Goal: Transaction & Acquisition: Purchase product/service

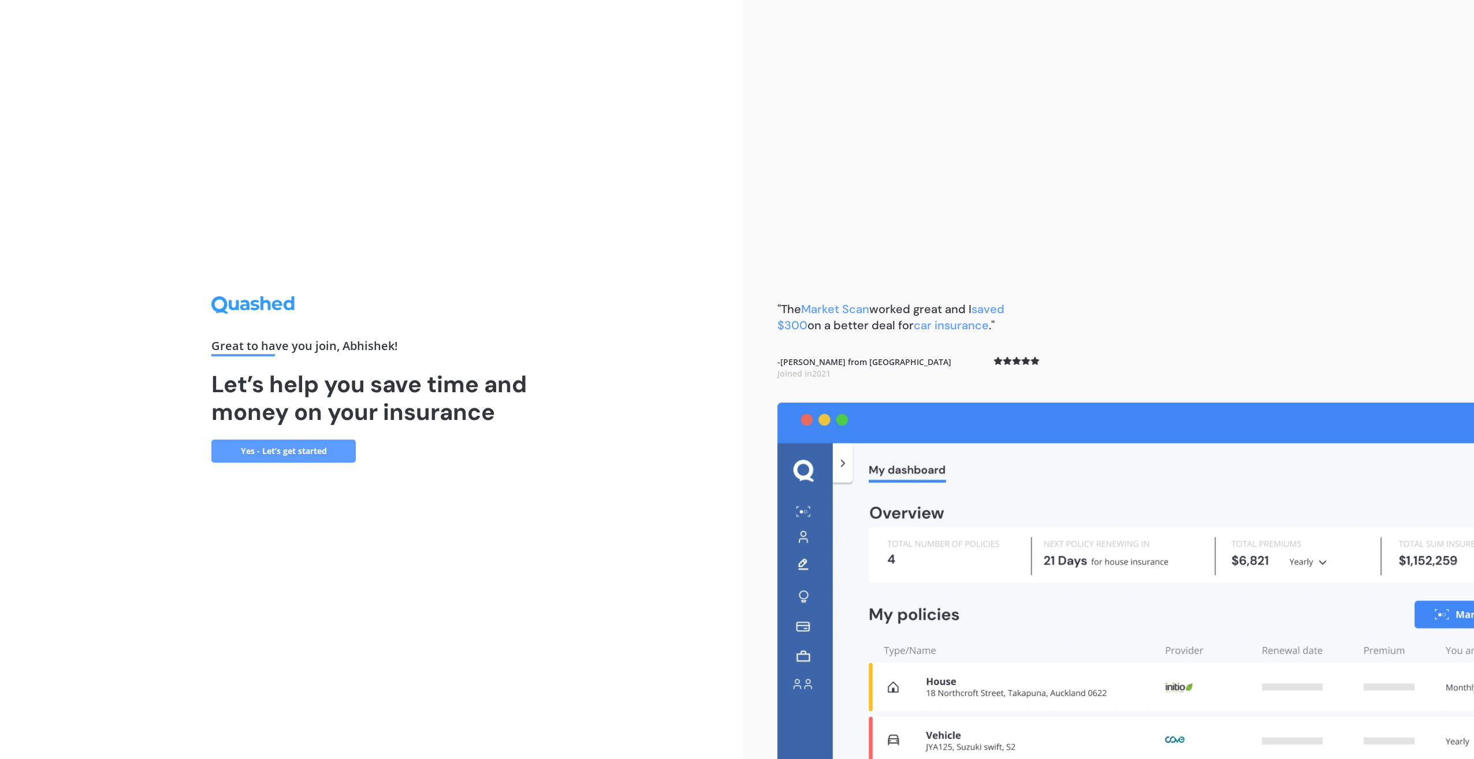
click at [297, 451] on link "Yes - Let’s get started" at bounding box center [283, 451] width 144 height 23
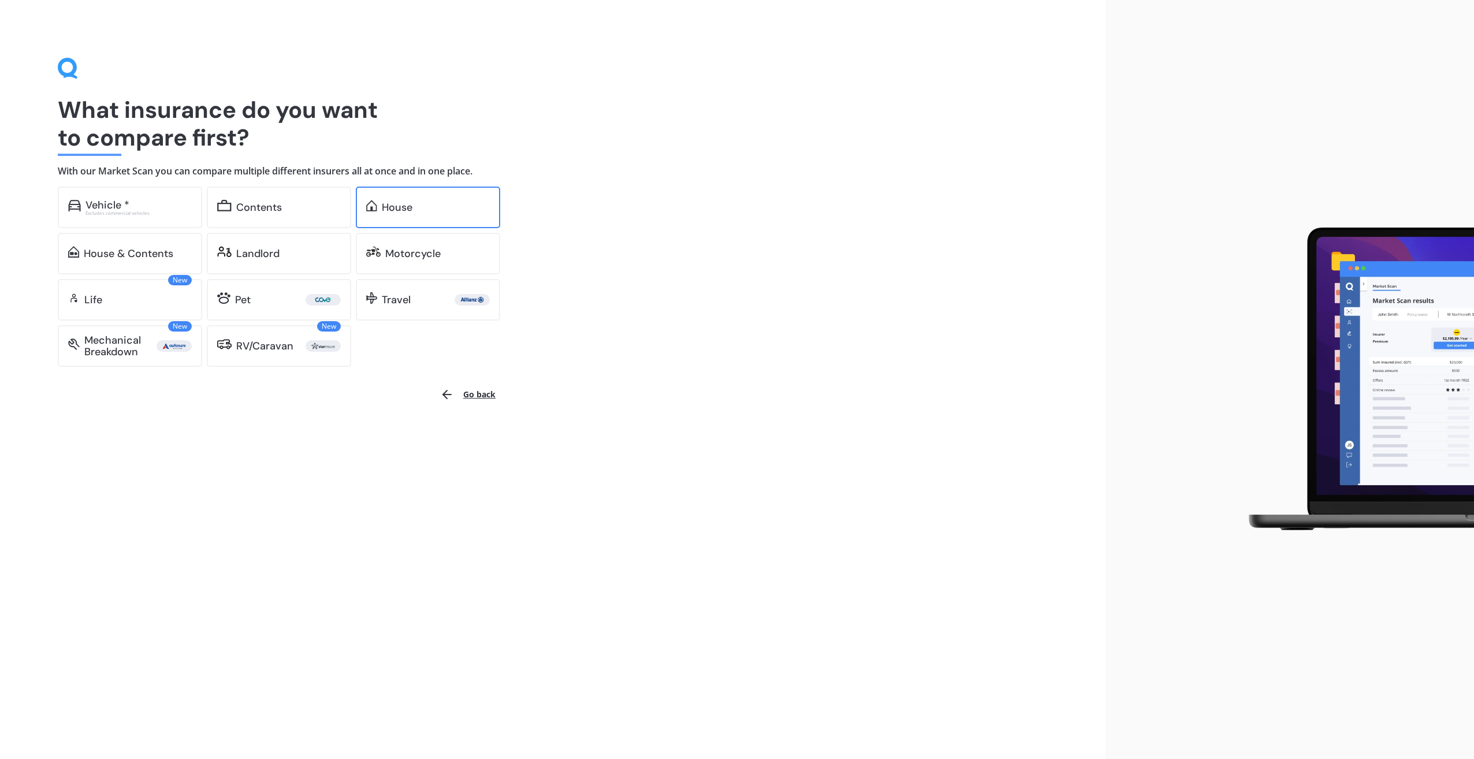
click at [404, 205] on div "House" at bounding box center [397, 208] width 31 height 12
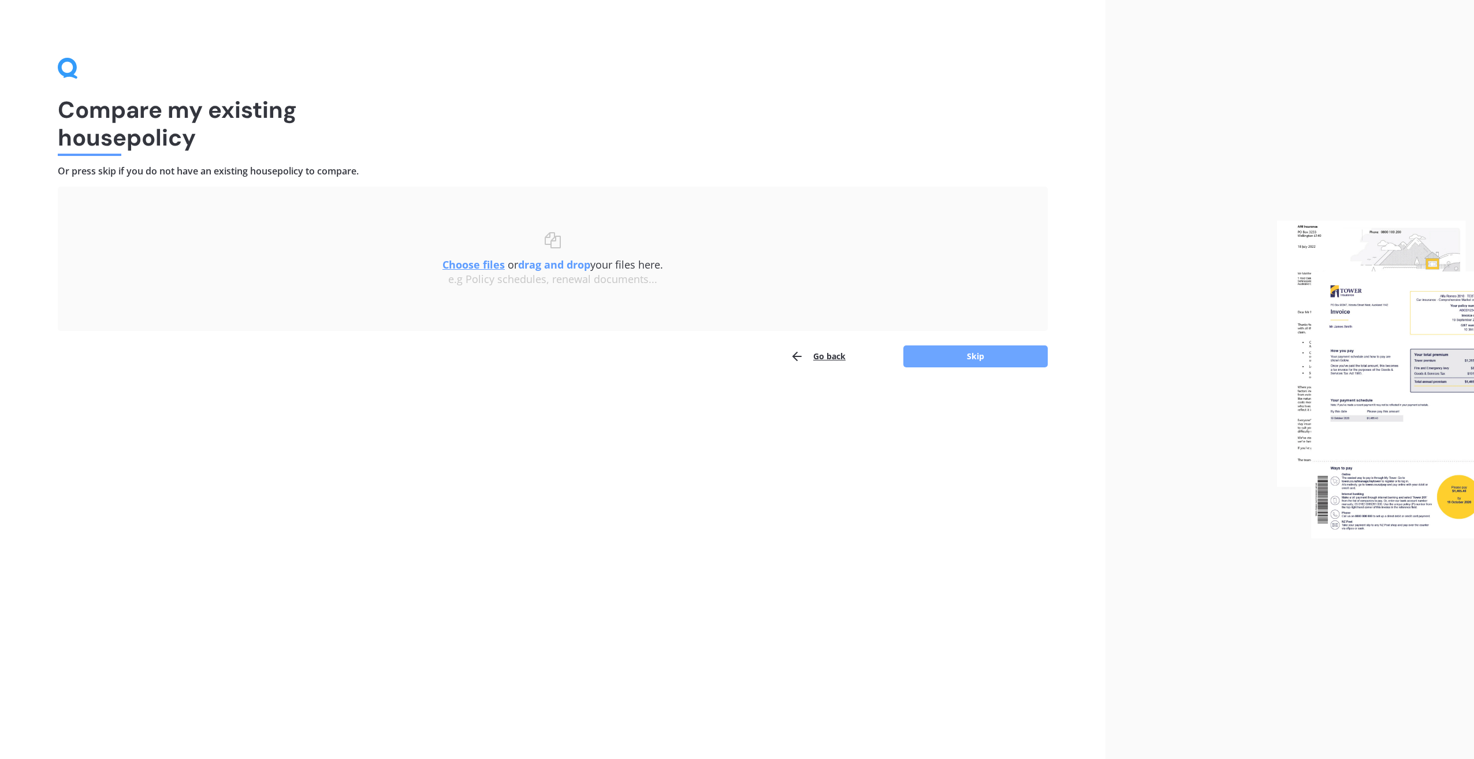
click at [985, 356] on button "Skip" at bounding box center [975, 356] width 144 height 22
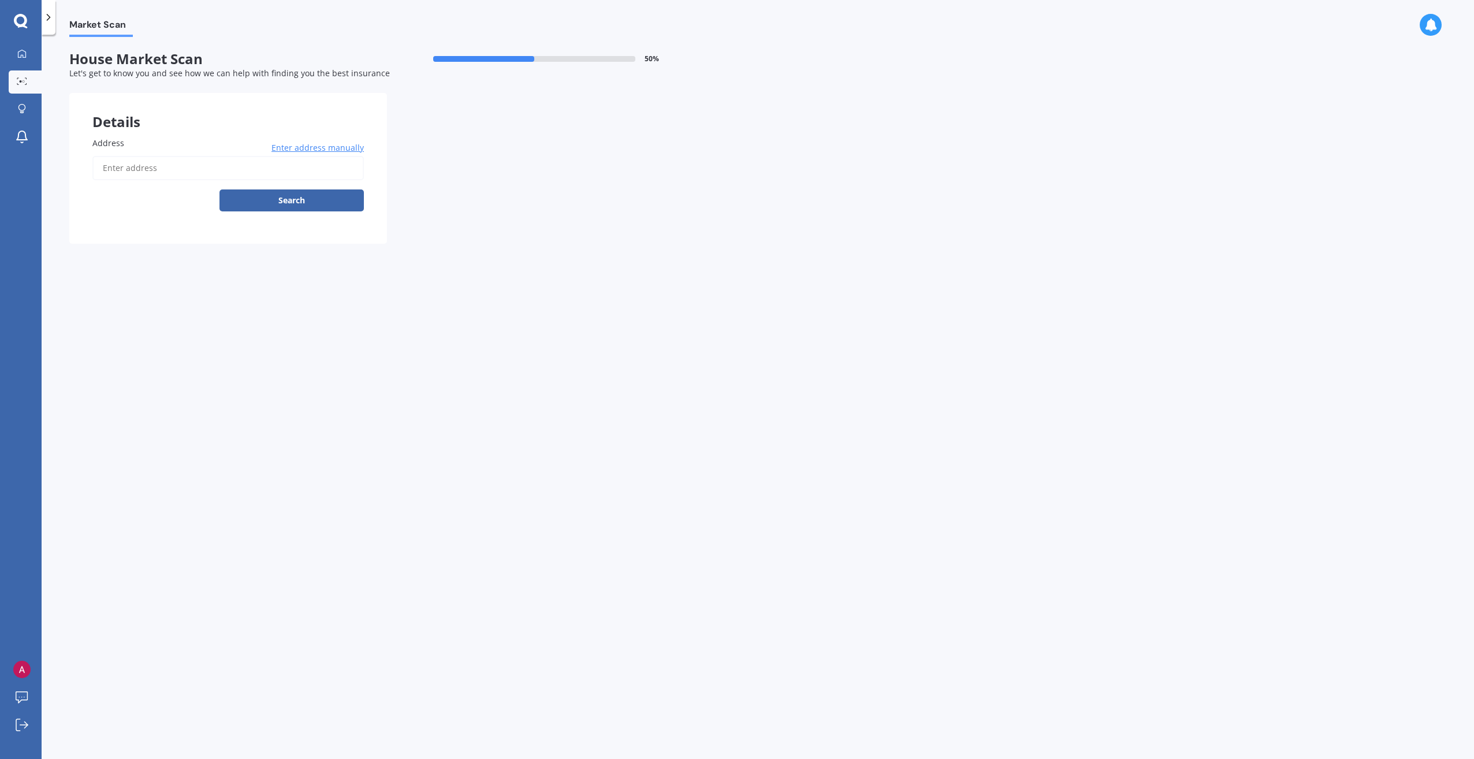
click at [134, 172] on input "Address" at bounding box center [227, 168] width 271 height 24
type input "[STREET_ADDRESS][PERSON_NAME]"
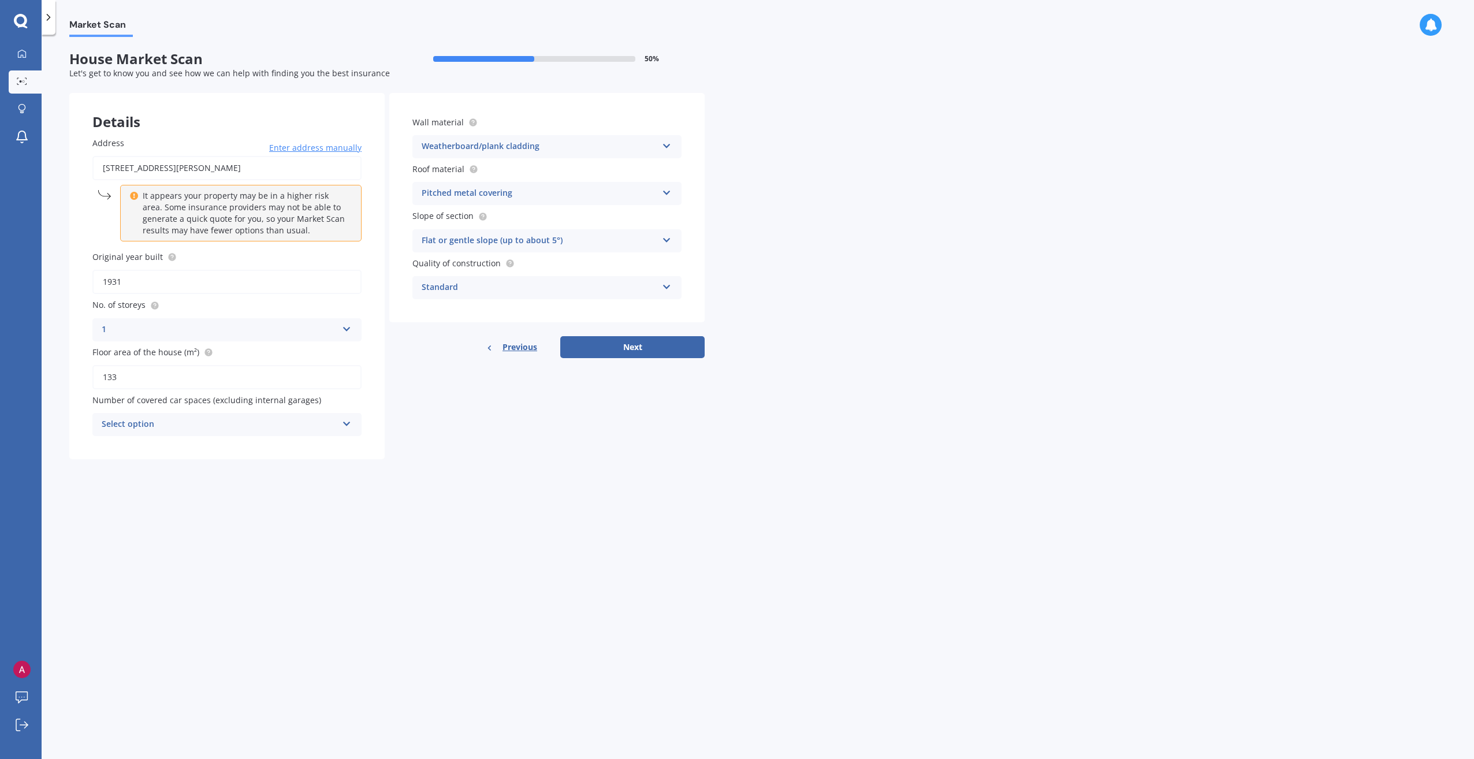
click at [166, 425] on div "Select option" at bounding box center [220, 425] width 236 height 14
click at [55, 414] on div "Market Scan House Market Scan 50 % Let's get to know you and see how we can hel…" at bounding box center [758, 399] width 1432 height 724
drag, startPoint x: 629, startPoint y: 348, endPoint x: 791, endPoint y: 330, distance: 162.8
click at [630, 348] on button "Next" at bounding box center [632, 347] width 144 height 22
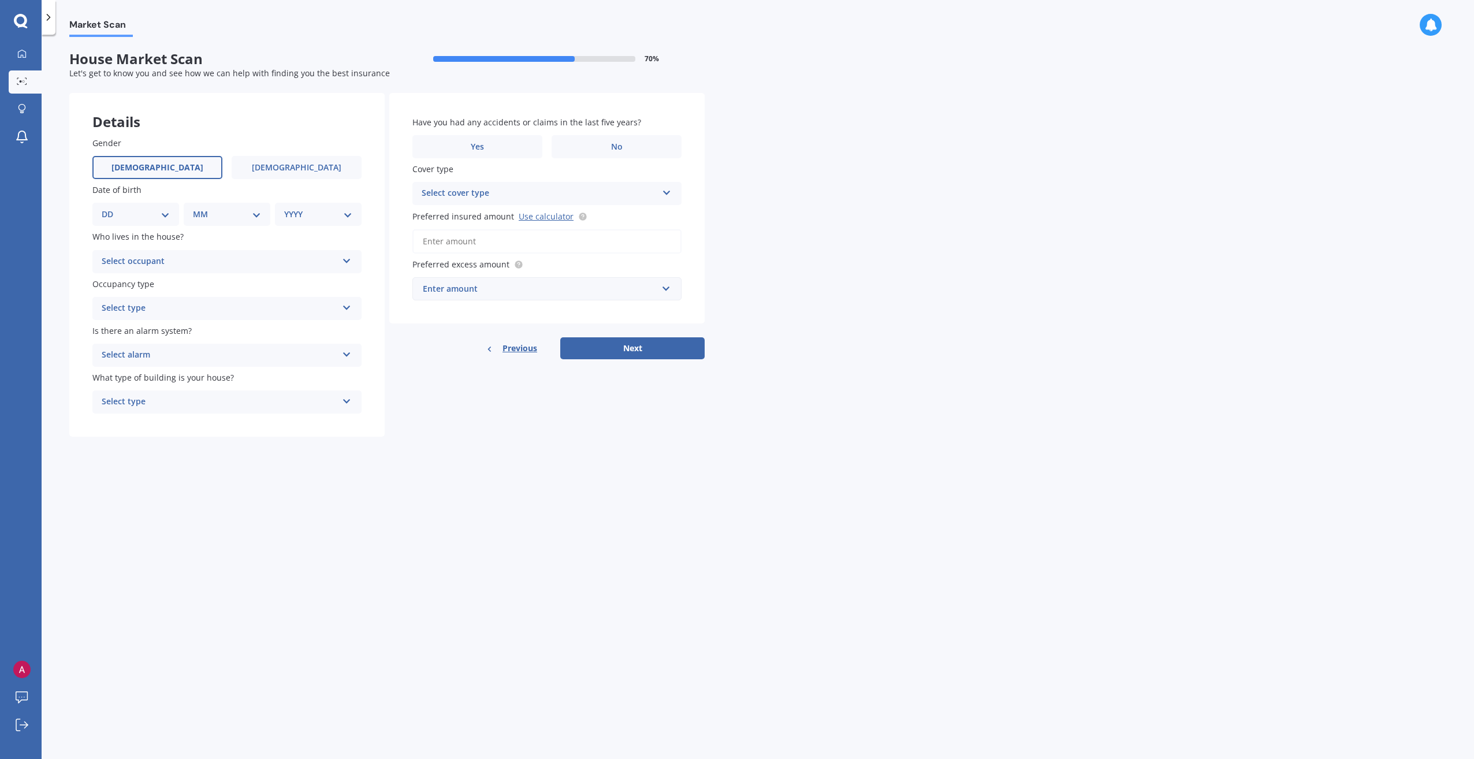
click at [167, 171] on span "[DEMOGRAPHIC_DATA]" at bounding box center [157, 168] width 92 height 10
click at [0, 0] on input "[DEMOGRAPHIC_DATA]" at bounding box center [0, 0] width 0 height 0
click at [143, 214] on select "DD 01 02 03 04 05 06 07 08 09 10 11 12 13 14 15 16 17 18 19 20 21 22 23 24 25 2…" at bounding box center [136, 214] width 68 height 13
click at [132, 218] on select "DD 01 02 03 04 05 06 07 08 09 10 11 12 13 14 15 16 17 18 19 20 21 22 23 24 25 2…" at bounding box center [136, 214] width 68 height 13
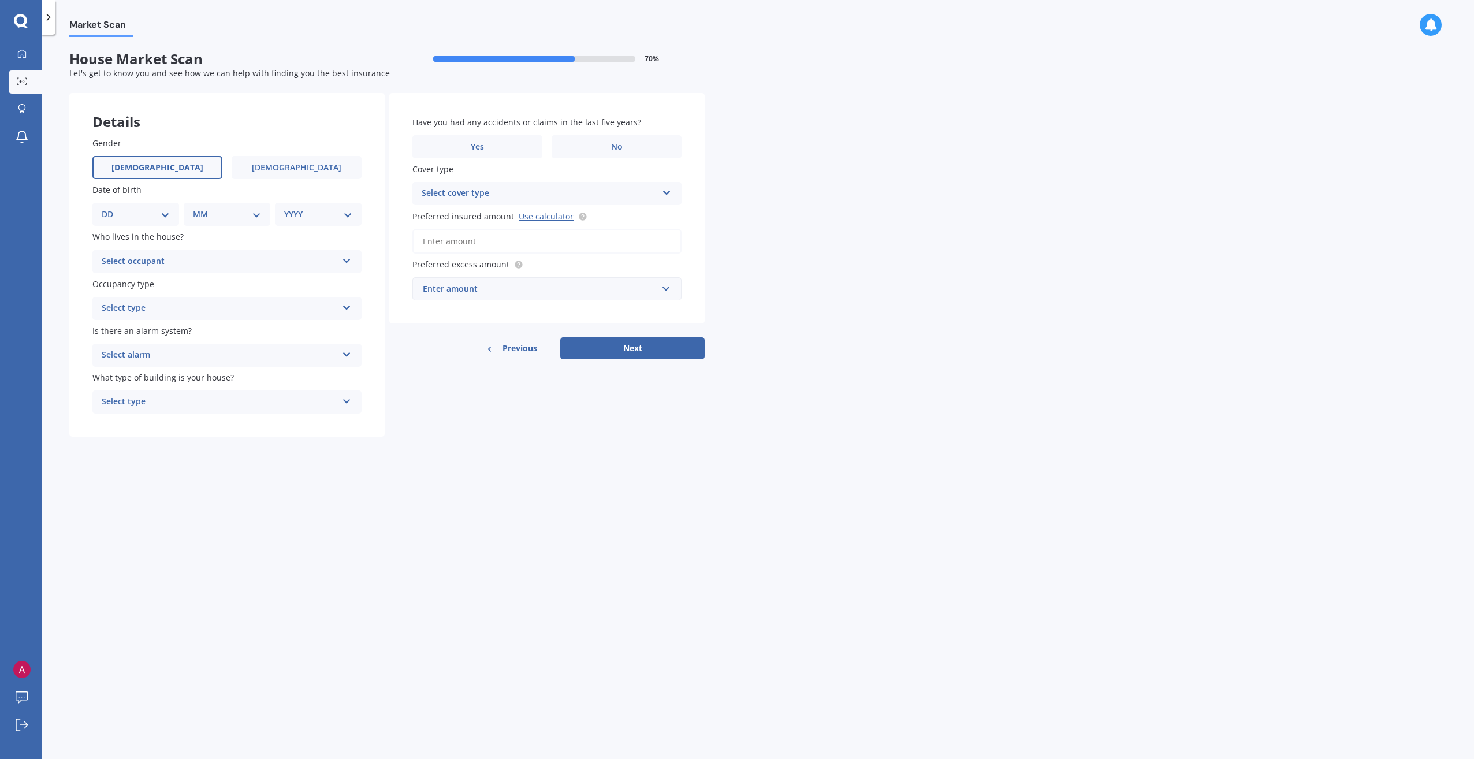
select select "01"
click at [111, 208] on select "DD 01 02 03 04 05 06 07 08 09 10 11 12 13 14 15 16 17 18 19 20 21 22 23 24 25 2…" at bounding box center [136, 214] width 68 height 13
click at [230, 217] on select "MM 01 02 03 04 05 06 07 08 09 10 11 12" at bounding box center [230, 214] width 64 height 13
select select "10"
click at [198, 208] on select "MM 01 02 03 04 05 06 07 08 09 10 11 12" at bounding box center [230, 214] width 64 height 13
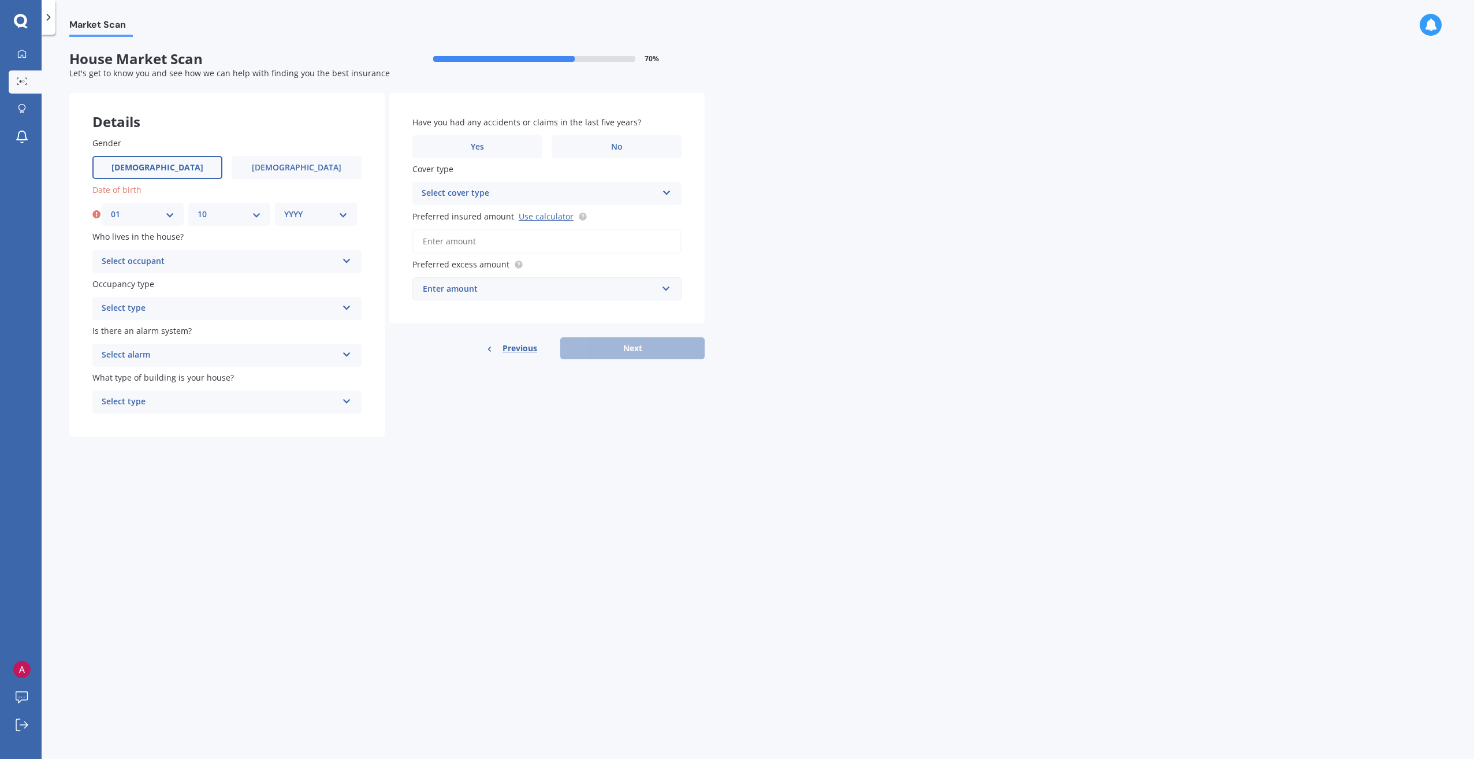
click at [300, 214] on select "YYYY 2009 2008 2007 2006 2005 2004 2003 2002 2001 2000 1999 1998 1997 1996 1995…" at bounding box center [316, 214] width 64 height 13
select select "1985"
click at [284, 208] on select "YYYY 2009 2008 2007 2006 2005 2004 2003 2002 2001 2000 1999 1998 1997 1996 1995…" at bounding box center [316, 214] width 64 height 13
click at [156, 263] on div "Select occupant" at bounding box center [220, 262] width 236 height 14
click at [128, 283] on span "Owner" at bounding box center [115, 283] width 26 height 11
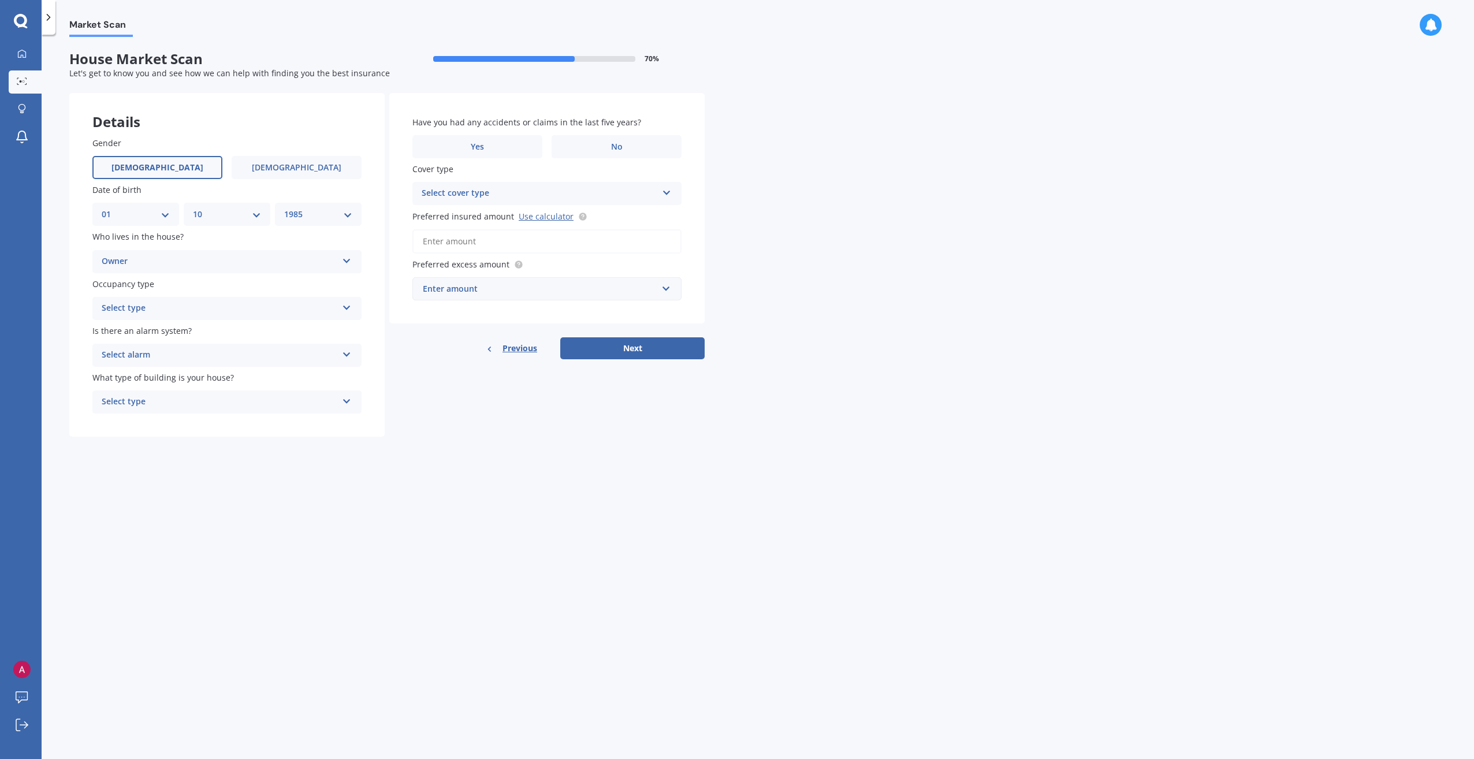
click at [119, 311] on div "Select type" at bounding box center [220, 308] width 236 height 14
click at [126, 330] on span "Permanent" at bounding box center [124, 330] width 44 height 11
click at [74, 359] on div "Gender [DEMOGRAPHIC_DATA] [DEMOGRAPHIC_DATA] Date of birth DD 01 02 03 04 05 06…" at bounding box center [226, 275] width 315 height 323
click at [135, 355] on div "Select alarm" at bounding box center [220, 355] width 236 height 14
click at [82, 350] on div "Gender [DEMOGRAPHIC_DATA] [DEMOGRAPHIC_DATA] Date of birth DD 01 02 03 04 05 06…" at bounding box center [226, 275] width 315 height 323
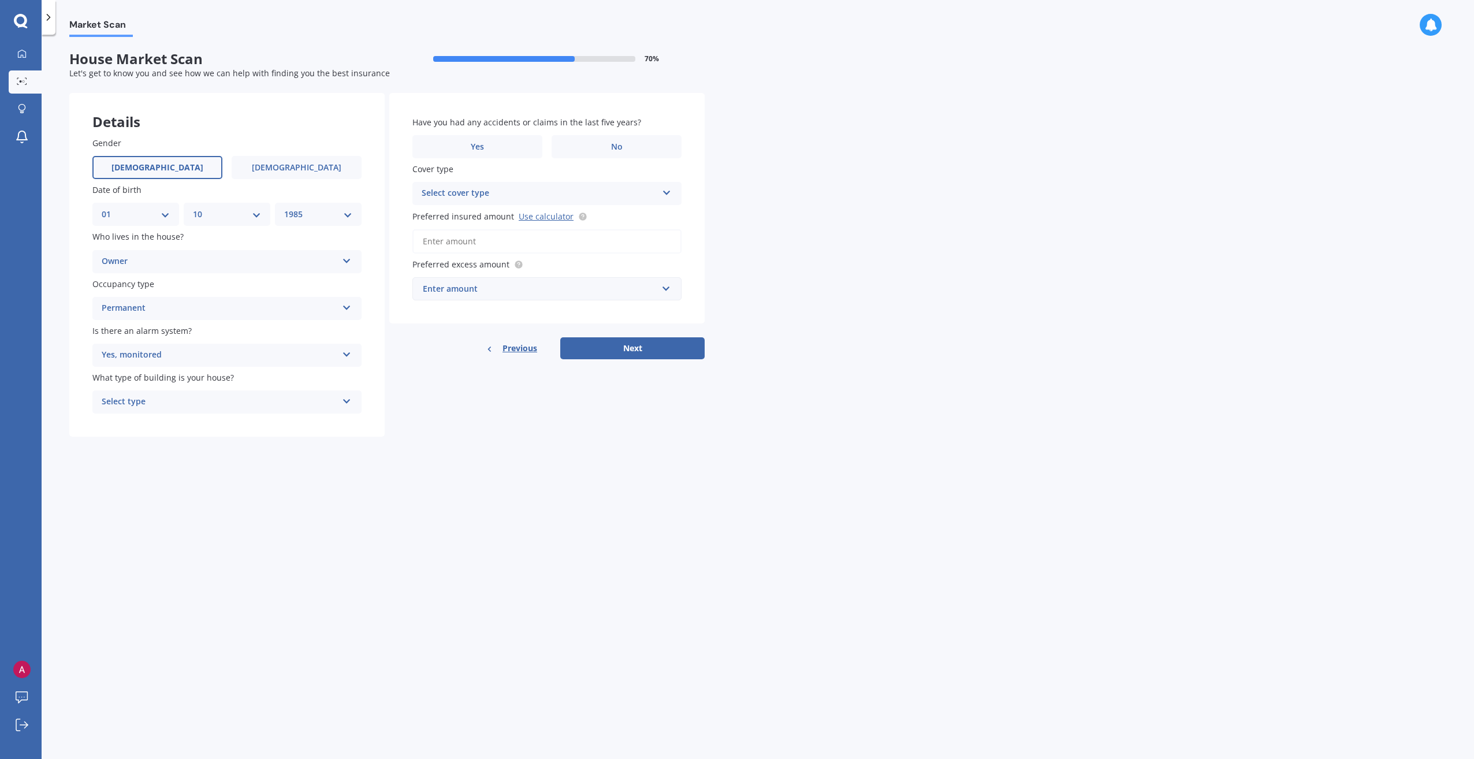
click at [136, 357] on div "Yes, monitored" at bounding box center [220, 355] width 236 height 14
click at [140, 377] on span "Yes, monitored" at bounding box center [132, 377] width 60 height 11
click at [136, 404] on div "Select type" at bounding box center [220, 402] width 236 height 14
click at [136, 425] on span "Freestanding" at bounding box center [127, 424] width 51 height 11
click at [582, 139] on label "No" at bounding box center [617, 146] width 130 height 23
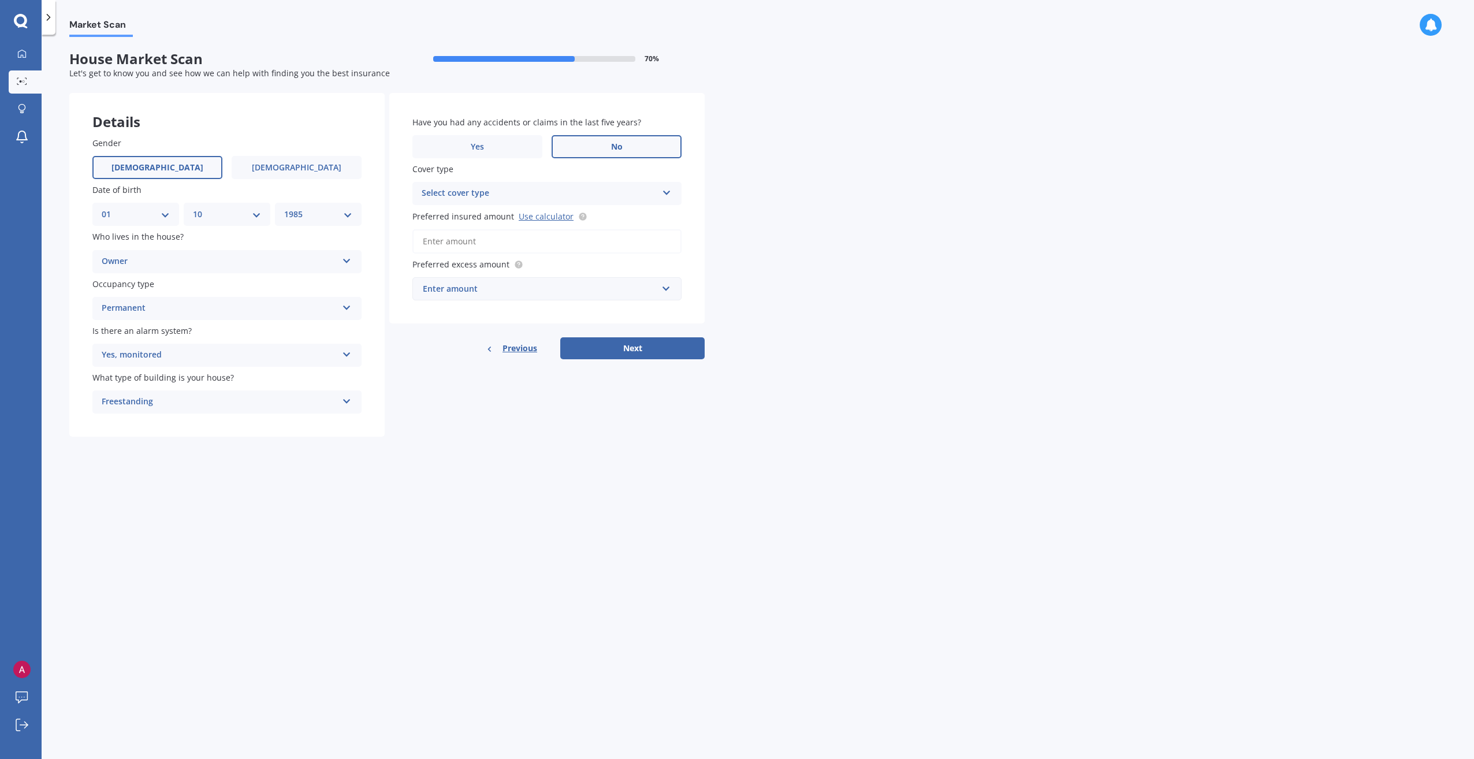
click at [0, 0] on input "No" at bounding box center [0, 0] width 0 height 0
click at [477, 195] on div "Select cover type" at bounding box center [540, 194] width 236 height 14
click at [452, 219] on div "High" at bounding box center [547, 216] width 268 height 21
click at [458, 243] on input "Preferred insured amount Use calculator" at bounding box center [546, 241] width 269 height 24
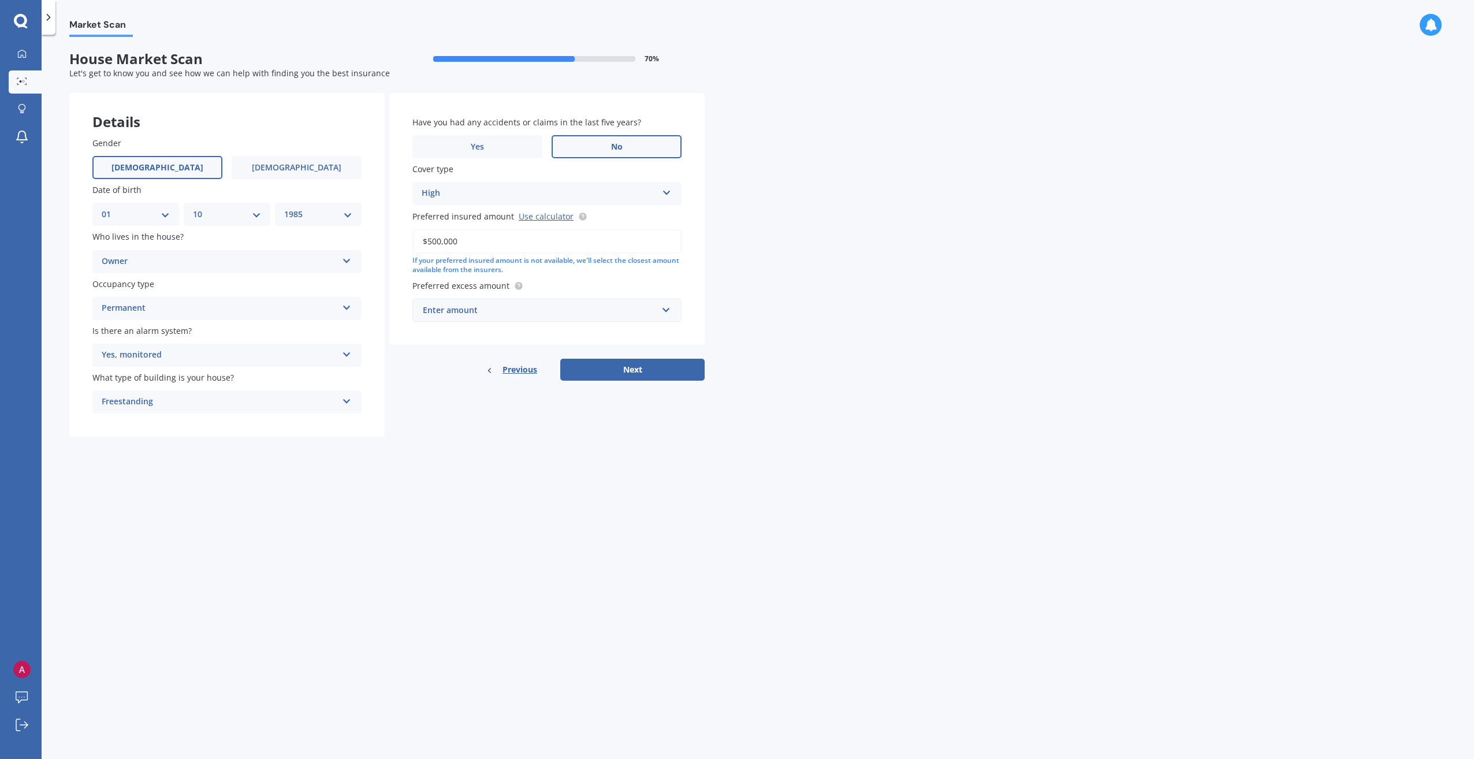
type input "$500,000"
click at [485, 315] on div "Enter amount" at bounding box center [540, 310] width 234 height 13
click at [445, 464] on span "$2,500" at bounding box center [434, 460] width 25 height 11
click at [647, 372] on button "Next" at bounding box center [632, 370] width 144 height 22
select select "01"
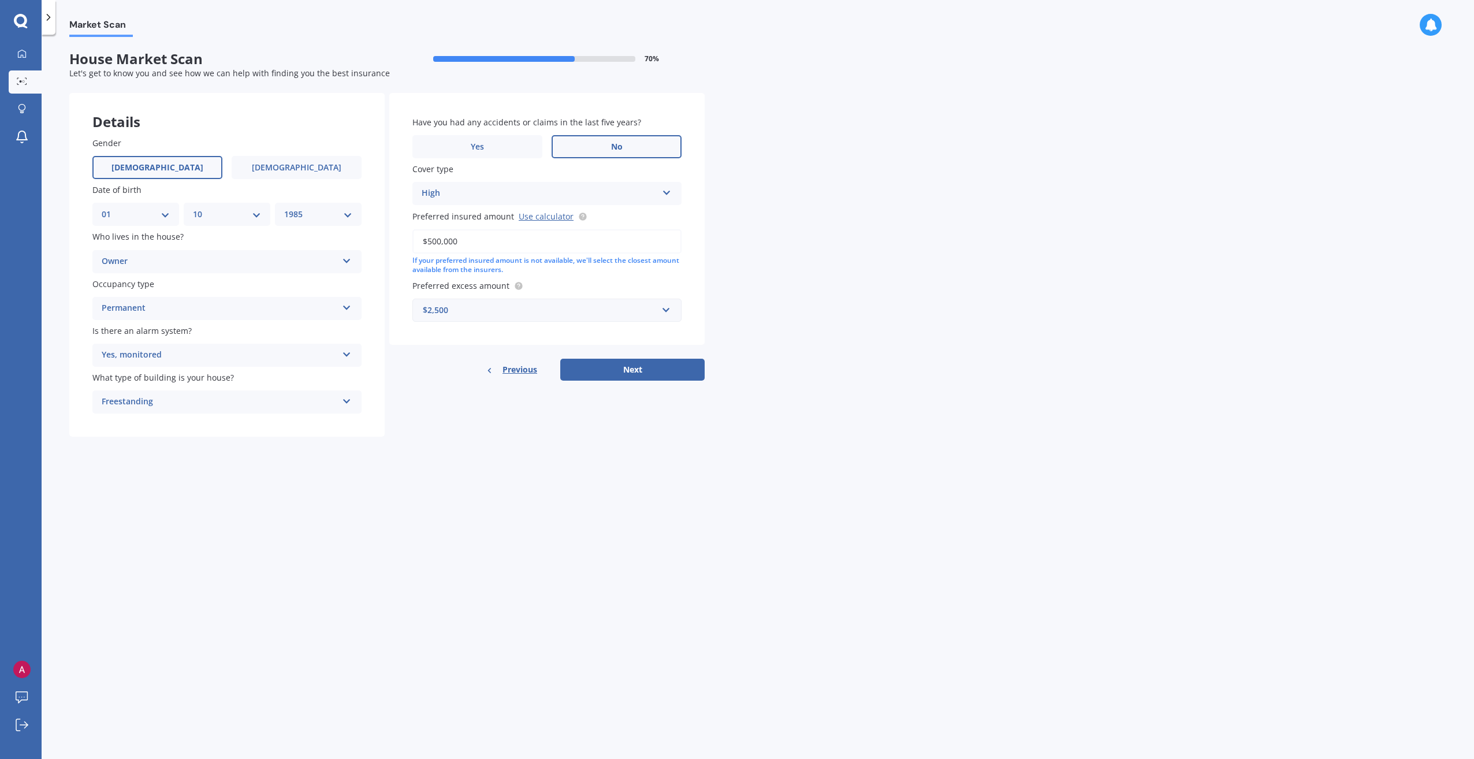
select select "10"
select select "1985"
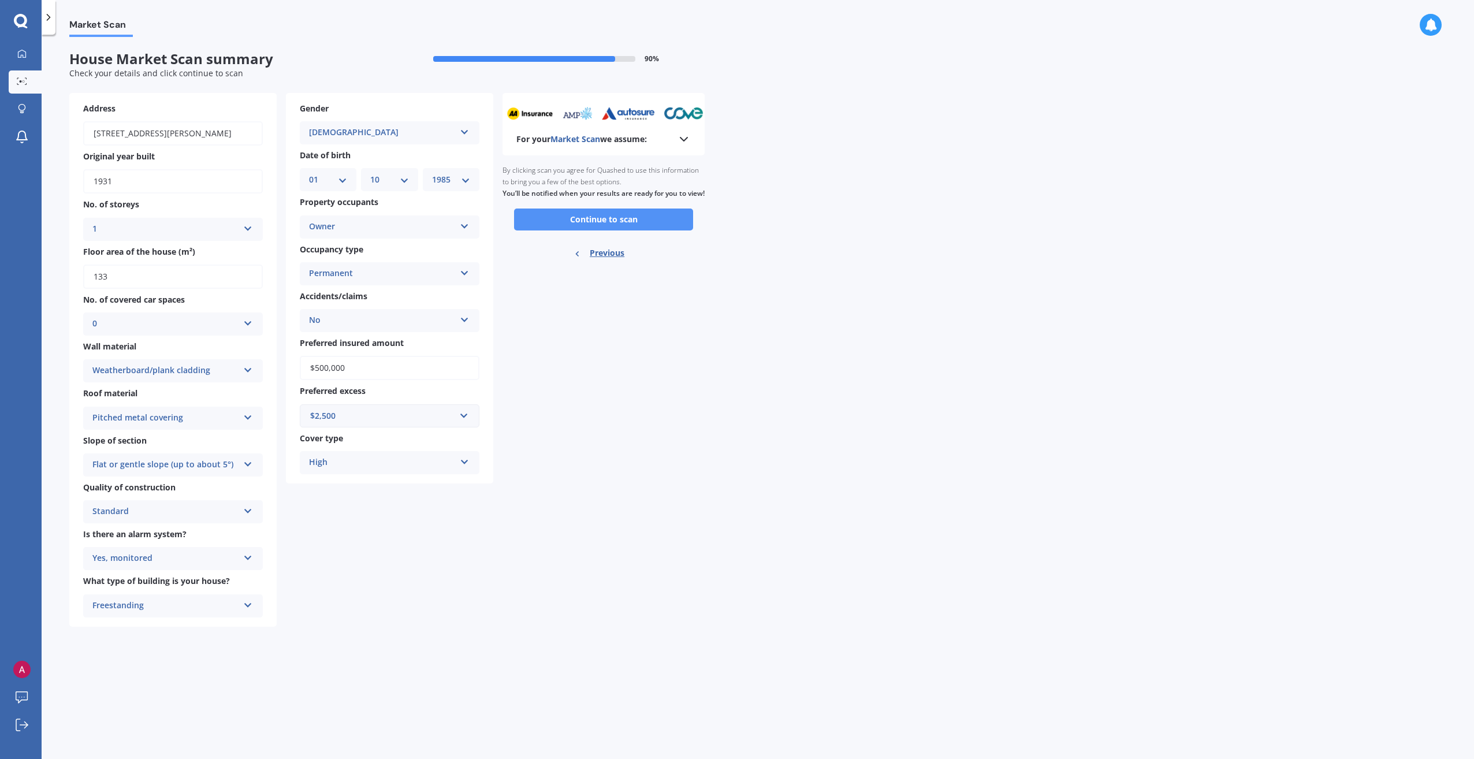
click at [612, 230] on button "Continue to scan" at bounding box center [603, 220] width 179 height 22
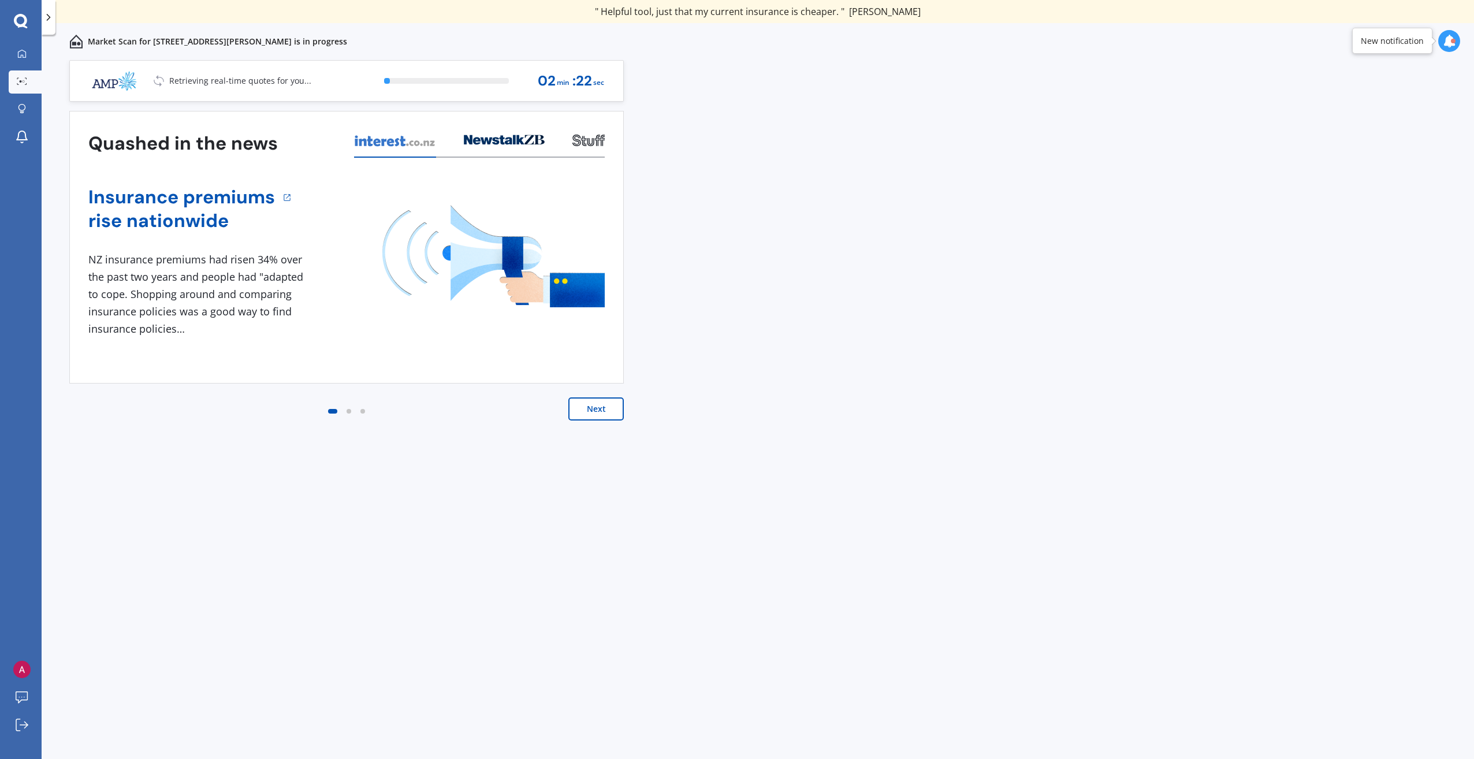
click at [606, 406] on button "Next" at bounding box center [595, 408] width 55 height 23
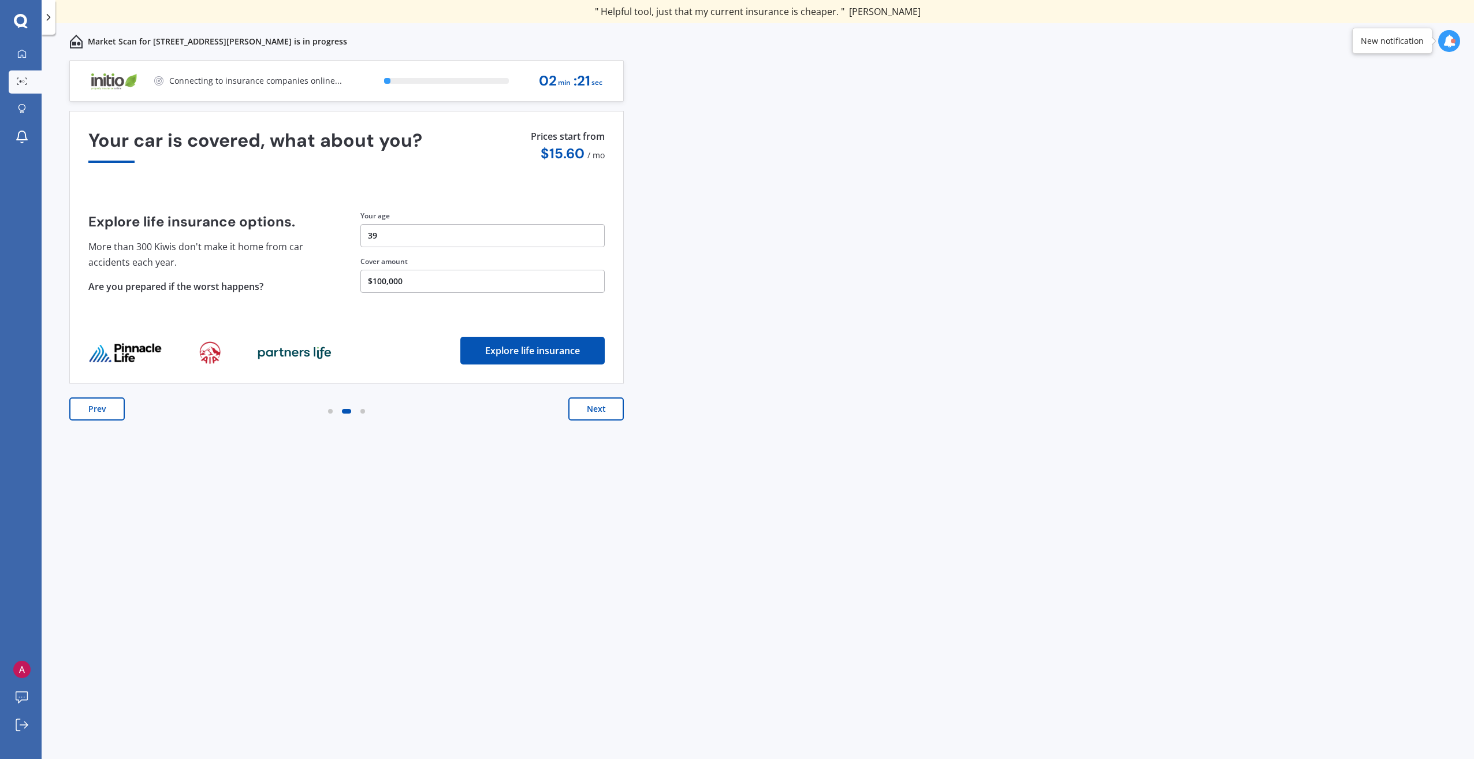
click at [604, 410] on button "Next" at bounding box center [595, 408] width 55 height 23
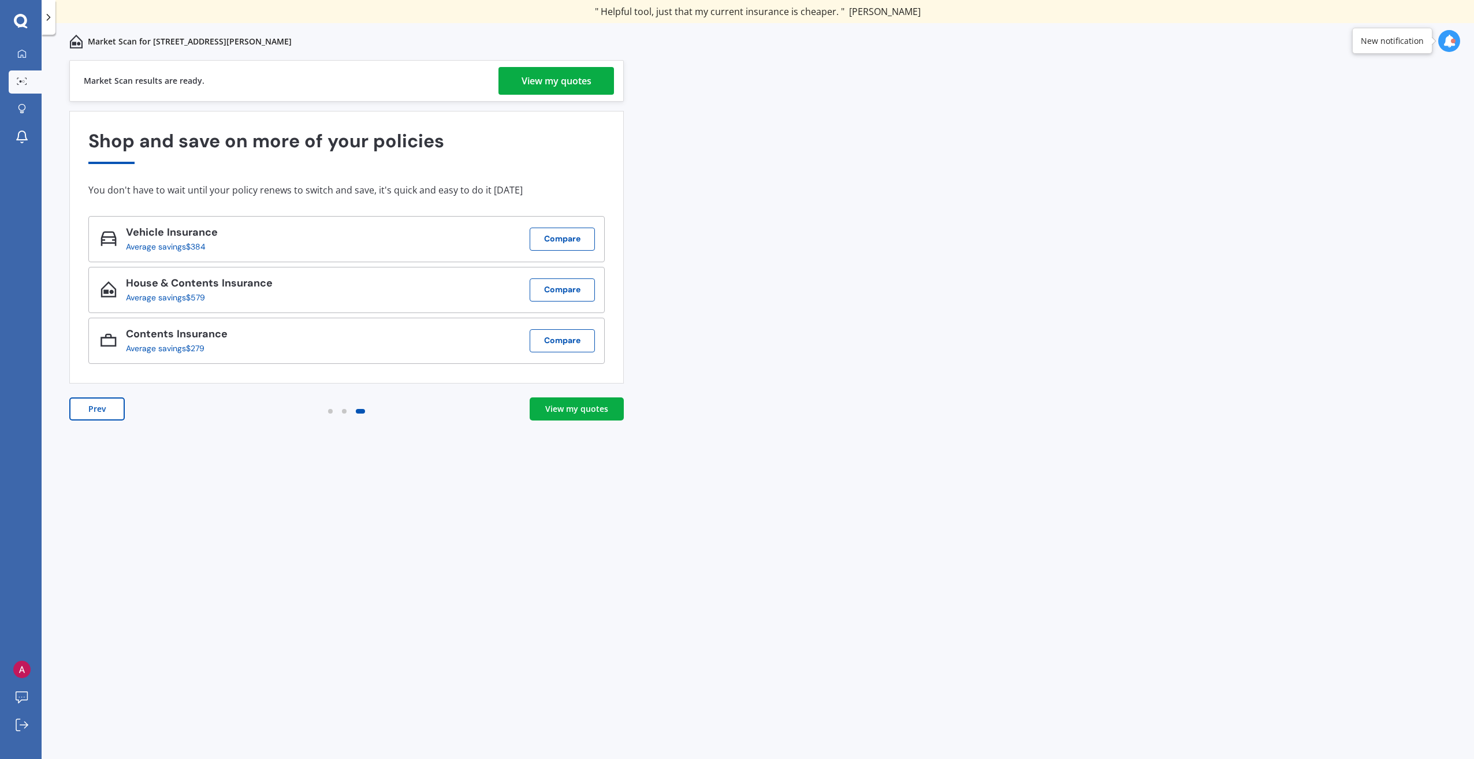
drag, startPoint x: 544, startPoint y: 425, endPoint x: 563, endPoint y: 427, distance: 19.8
click at [561, 426] on div "Prev View my quotes" at bounding box center [346, 420] width 554 height 46
drag, startPoint x: 563, startPoint y: 427, endPoint x: 568, endPoint y: 430, distance: 5.9
click at [568, 426] on div "Prev View my quotes" at bounding box center [346, 420] width 554 height 46
click at [591, 408] on div "View my quotes" at bounding box center [576, 409] width 63 height 12
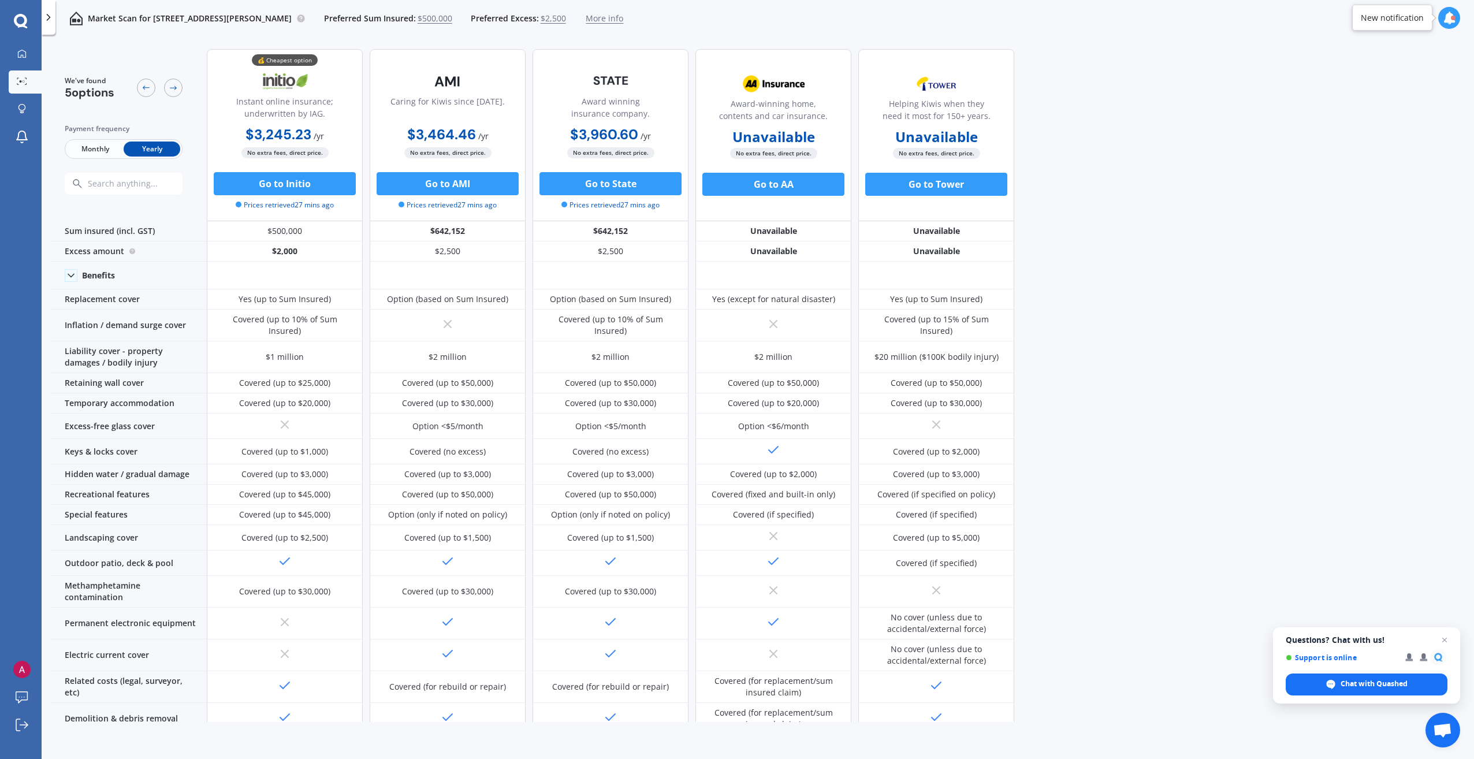
click at [85, 148] on span "Monthly" at bounding box center [95, 149] width 57 height 15
